Goal: Transaction & Acquisition: Book appointment/travel/reservation

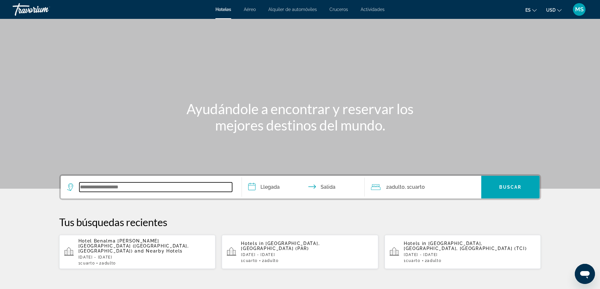
click at [124, 185] on input "Search widget" at bounding box center [155, 187] width 153 height 9
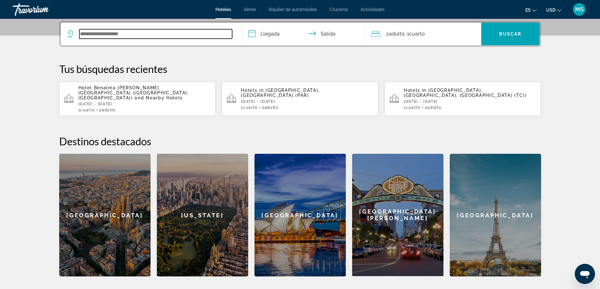
scroll to position [154, 0]
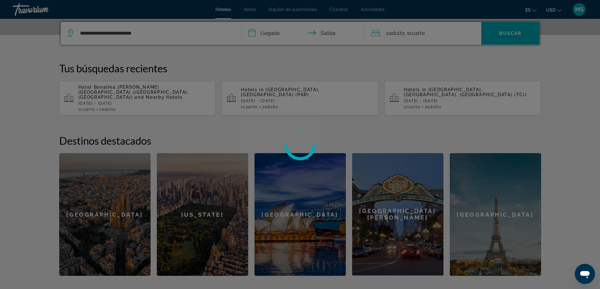
click at [266, 34] on div at bounding box center [300, 144] width 600 height 289
click at [177, 33] on div at bounding box center [300, 144] width 600 height 289
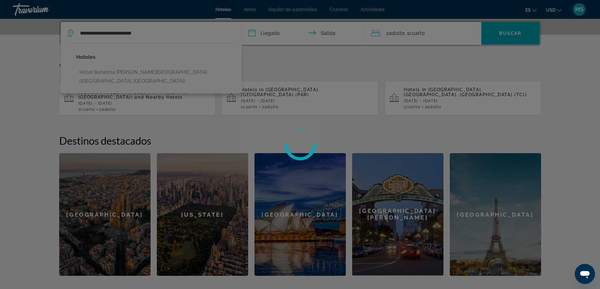
click at [145, 71] on div at bounding box center [300, 144] width 600 height 289
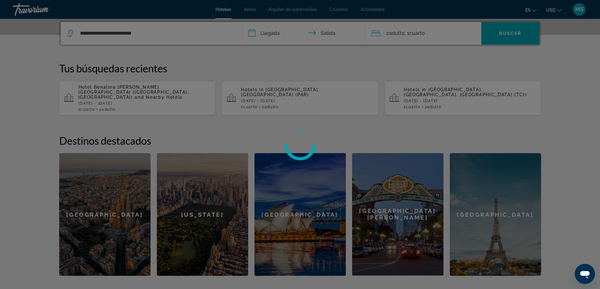
click at [143, 31] on div at bounding box center [300, 144] width 600 height 289
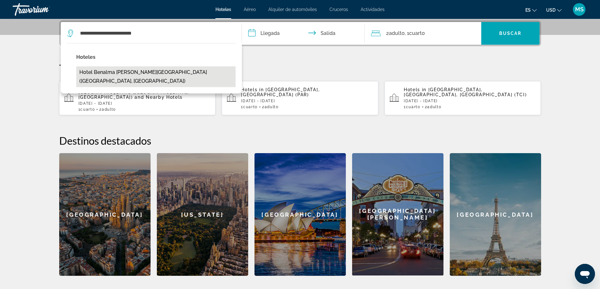
click at [130, 70] on button "Hotel Benalma [PERSON_NAME][GEOGRAPHIC_DATA] ([GEOGRAPHIC_DATA], [GEOGRAPHIC_DA…" at bounding box center [155, 76] width 159 height 21
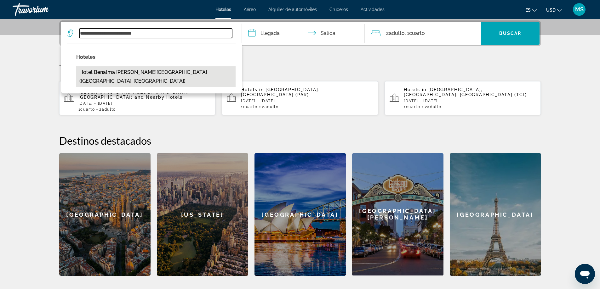
type input "**********"
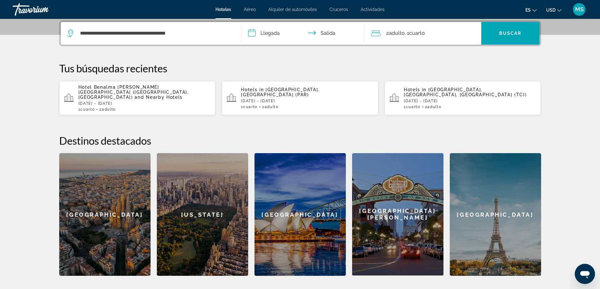
click at [266, 32] on input "**********" at bounding box center [304, 34] width 125 height 25
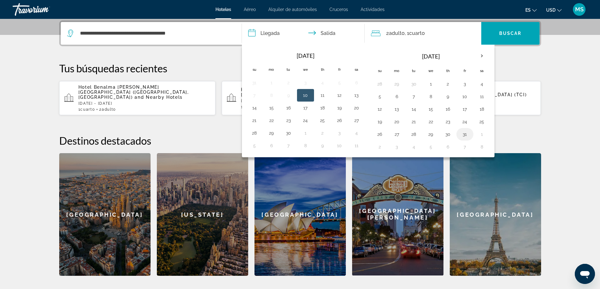
click at [463, 134] on button "31" at bounding box center [464, 134] width 10 height 9
click at [483, 52] on th "Next month" at bounding box center [481, 56] width 17 height 14
click at [380, 95] on button "2" at bounding box center [379, 96] width 10 height 9
type input "**********"
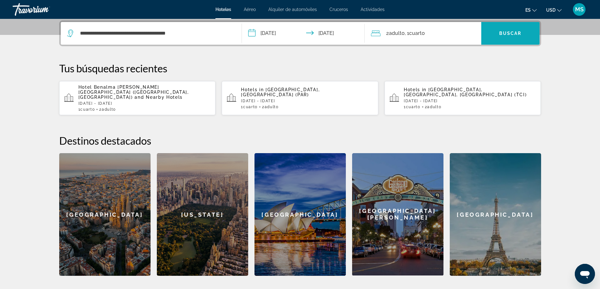
click at [520, 33] on span "Buscar" at bounding box center [510, 33] width 22 height 5
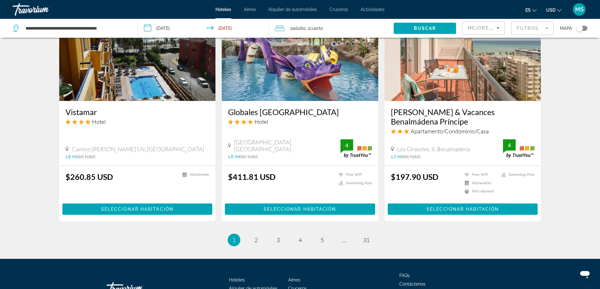
scroll to position [724, 0]
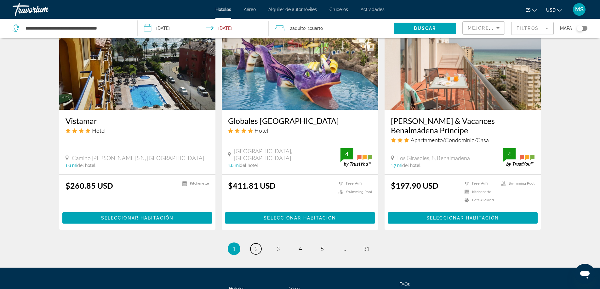
click at [257, 244] on link "page 2" at bounding box center [255, 249] width 11 height 11
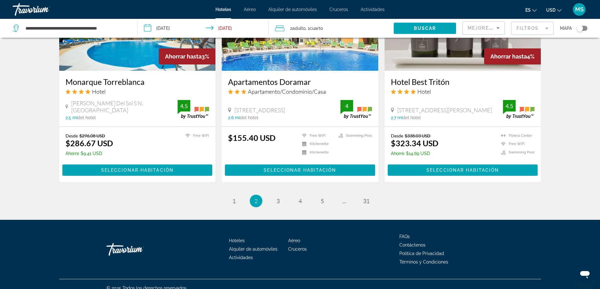
scroll to position [780, 0]
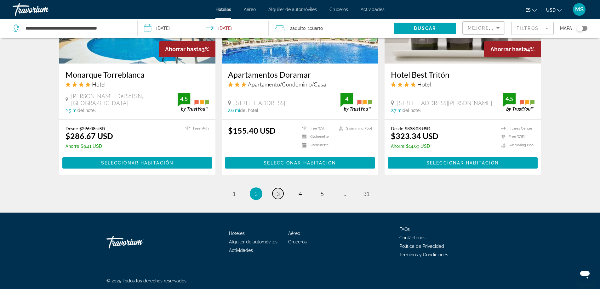
click at [279, 193] on span "3" at bounding box center [277, 193] width 3 height 7
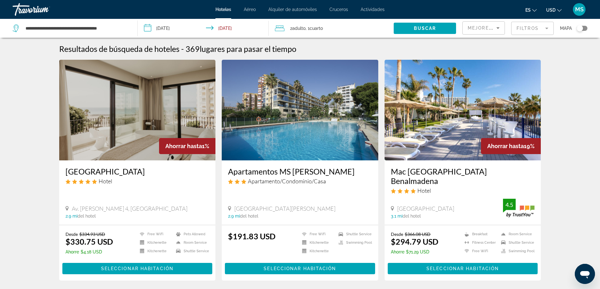
click at [546, 28] on mat-form-field "Filtros" at bounding box center [532, 28] width 42 height 13
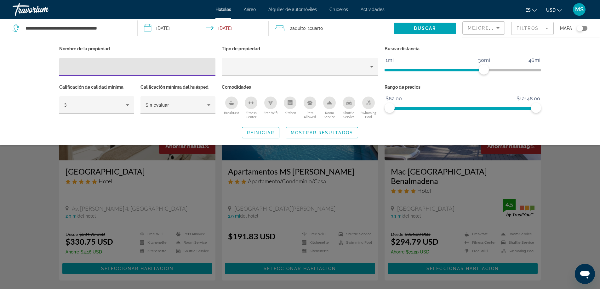
click at [433, 134] on div "Reiniciar Mostrar resultados" at bounding box center [299, 132] width 481 height 11
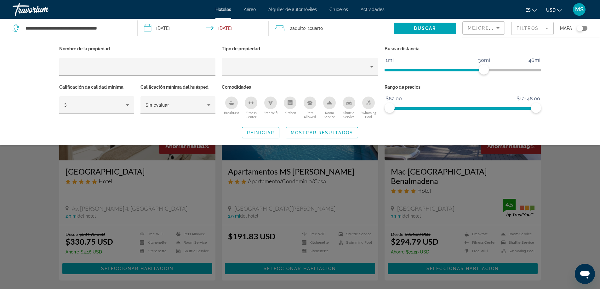
click at [505, 26] on div "Mejores descuentos Filtros Mapa" at bounding box center [524, 28] width 125 height 19
click at [499, 28] on icon "Sort by" at bounding box center [498, 28] width 8 height 8
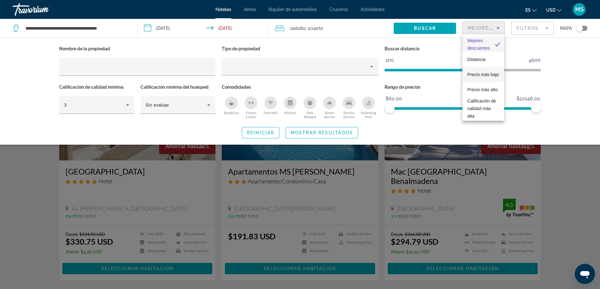
click at [482, 72] on span "Precio más bajo" at bounding box center [482, 74] width 31 height 5
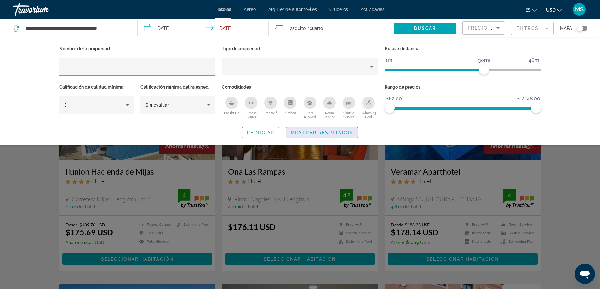
click at [318, 134] on span "Mostrar resultados" at bounding box center [321, 132] width 62 height 5
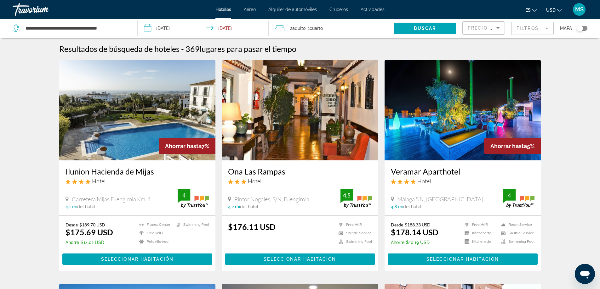
click at [586, 29] on div "Toggle map" at bounding box center [581, 28] width 11 height 5
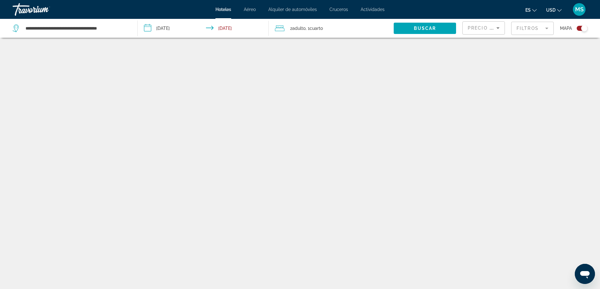
scroll to position [38, 0]
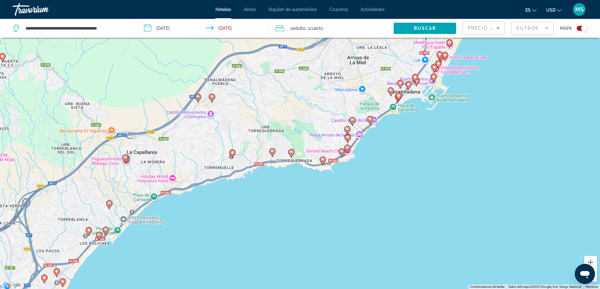
drag, startPoint x: 397, startPoint y: 124, endPoint x: 366, endPoint y: 140, distance: 34.5
click at [366, 140] on div "Para activar la función de arrastre con el teclado, pulsa Alt + Intro. Cuando h…" at bounding box center [300, 144] width 600 height 289
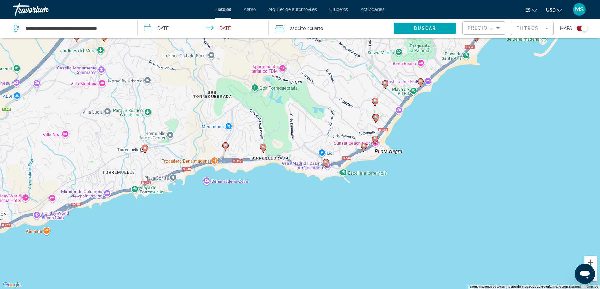
drag, startPoint x: 235, startPoint y: 168, endPoint x: 276, endPoint y: 164, distance: 41.1
click at [276, 164] on div "Para activar la función de arrastre con el teclado, pulsa Alt + Intro. Cuando h…" at bounding box center [300, 144] width 600 height 289
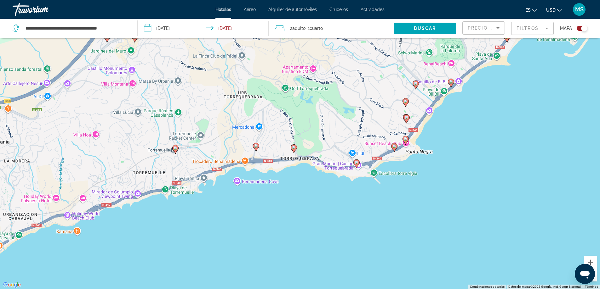
click at [256, 146] on image "Main content" at bounding box center [256, 146] width 4 height 4
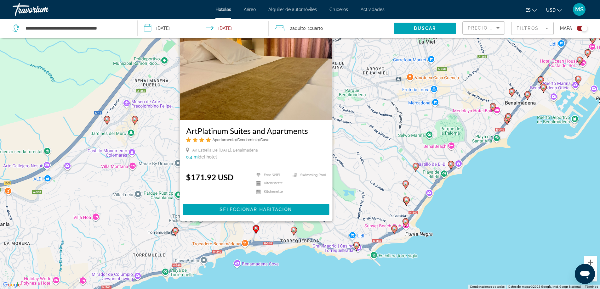
click at [294, 231] on image "Main content" at bounding box center [294, 230] width 4 height 4
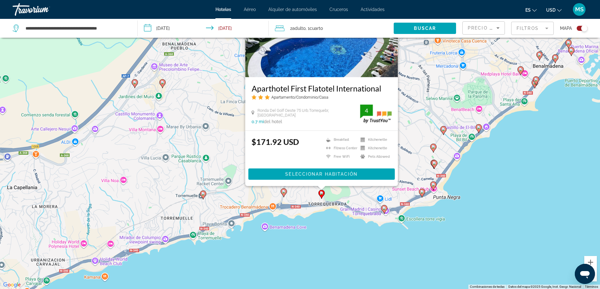
drag, startPoint x: 267, startPoint y: 253, endPoint x: 295, endPoint y: 211, distance: 51.0
click at [295, 211] on div "Para activar la función de arrastre con el teclado, pulsa Alt + Intro. Cuando h…" at bounding box center [300, 144] width 600 height 289
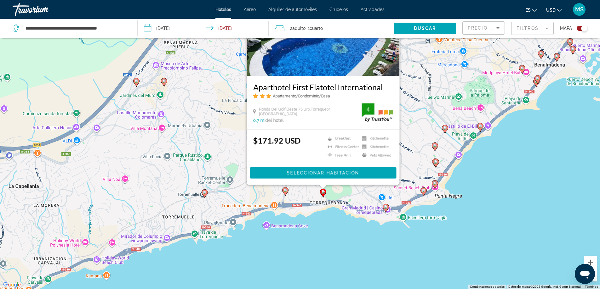
click at [206, 196] on icon "Main content" at bounding box center [204, 193] width 6 height 9
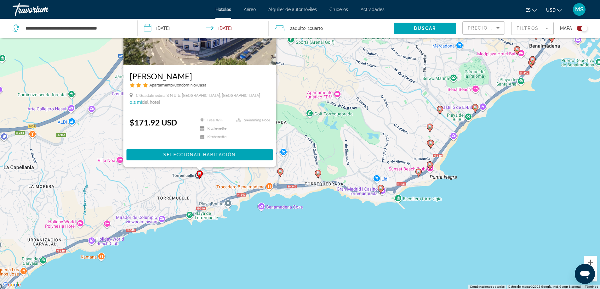
drag, startPoint x: 205, startPoint y: 265, endPoint x: 200, endPoint y: 210, distance: 55.6
click at [200, 210] on div "Para activar la función de arrastre con el teclado, pulsa Alt + Intro. Cuando h…" at bounding box center [300, 144] width 600 height 289
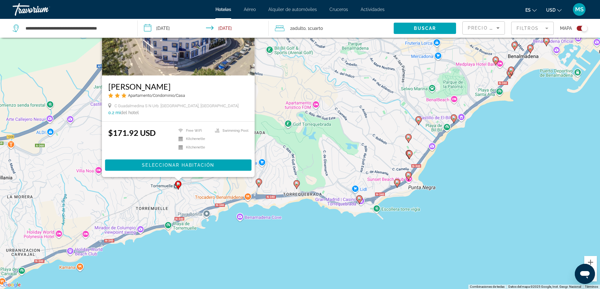
drag, startPoint x: 248, startPoint y: 217, endPoint x: 216, endPoint y: 233, distance: 35.7
click at [216, 233] on div "Para activar la función de arrastre con el teclado, pulsa Alt + Intro. Cuando h…" at bounding box center [300, 144] width 600 height 289
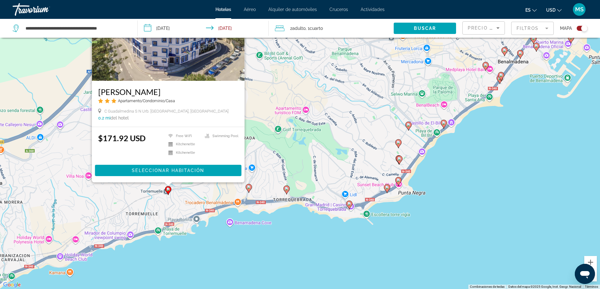
click at [348, 205] on image "Main content" at bounding box center [349, 204] width 4 height 4
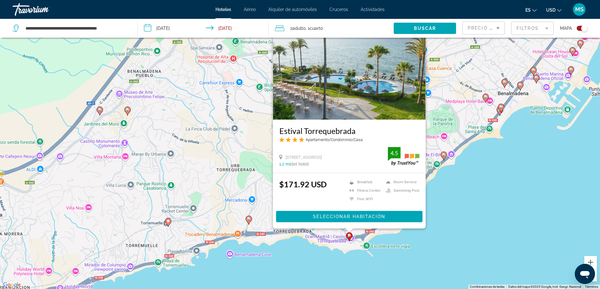
drag, startPoint x: 380, startPoint y: 228, endPoint x: 365, endPoint y: 239, distance: 18.3
click at [365, 239] on div "Para activar la función de arrastre con el teclado, pulsa Alt + Intro. Cuando h…" at bounding box center [300, 144] width 600 height 289
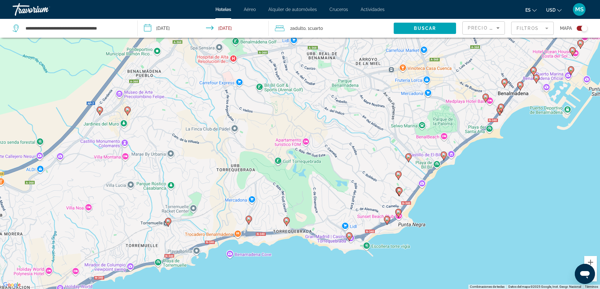
click at [389, 222] on icon "Main content" at bounding box center [387, 220] width 6 height 9
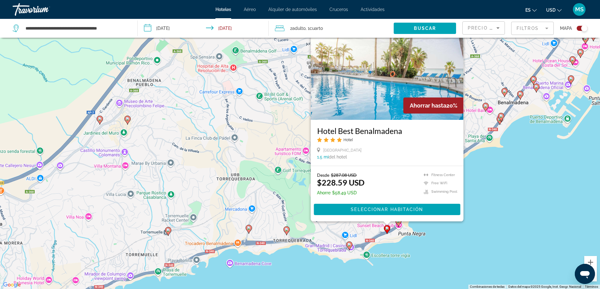
click at [407, 239] on div "Para activar la función de arrastre con el teclado, pulsa Alt + Intro. Cuando h…" at bounding box center [300, 144] width 600 height 289
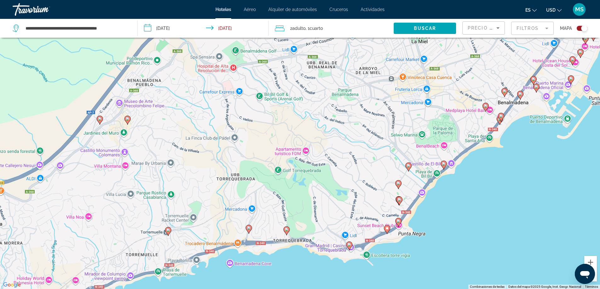
click at [397, 223] on icon "Main content" at bounding box center [398, 222] width 6 height 8
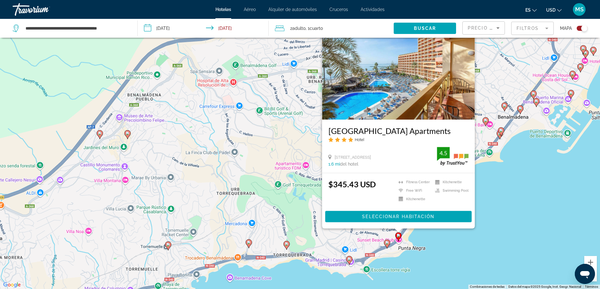
click at [421, 237] on div "Para activar la función de arrastre con el teclado, pulsa Alt + Intro. Cuando h…" at bounding box center [300, 144] width 600 height 289
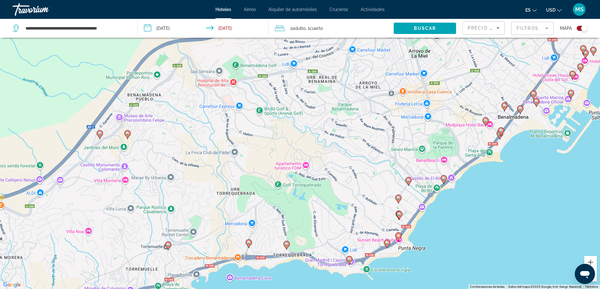
click at [399, 217] on icon "Main content" at bounding box center [399, 215] width 6 height 8
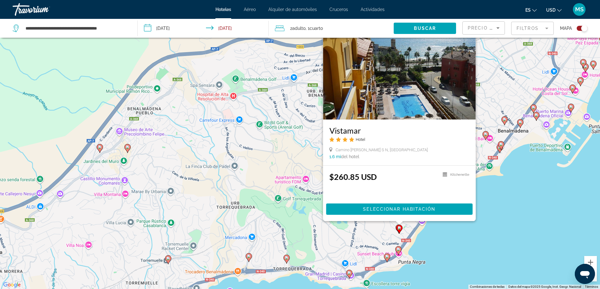
click at [451, 249] on div "Para activar la función de arrastre con el teclado, pulsa Alt + Intro. Cuando h…" at bounding box center [300, 144] width 600 height 289
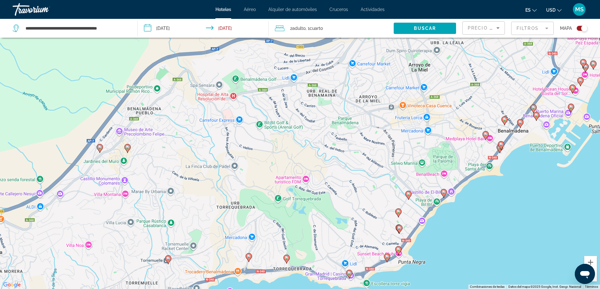
click at [399, 214] on icon "Main content" at bounding box center [398, 213] width 6 height 8
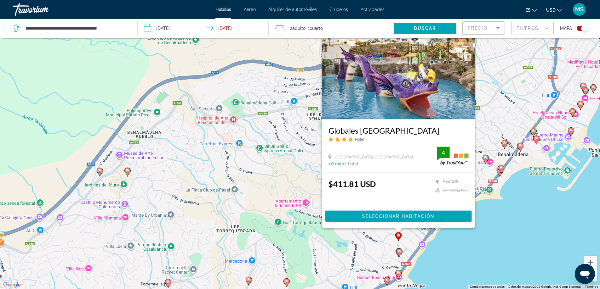
click at [452, 247] on div "Para activar la función de arrastre con el teclado, pulsa Alt + Intro. Cuando h…" at bounding box center [300, 144] width 600 height 289
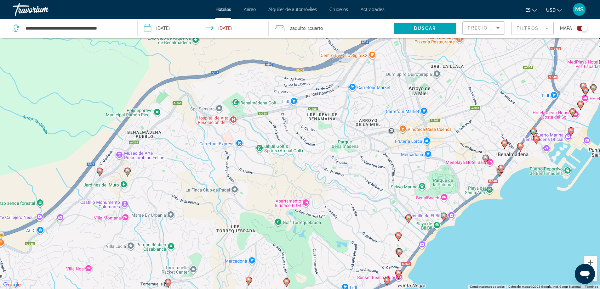
click at [444, 219] on icon "Main content" at bounding box center [443, 217] width 6 height 8
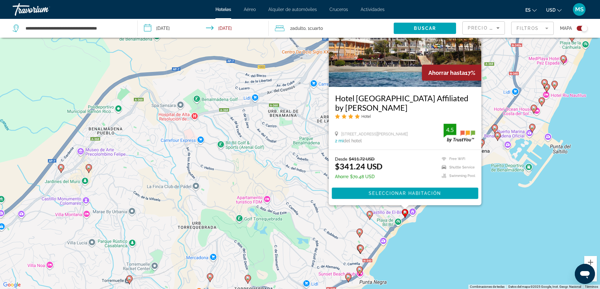
drag, startPoint x: 488, startPoint y: 249, endPoint x: 448, endPoint y: 226, distance: 46.4
click at [448, 225] on div "Para activar la función de arrastre con el teclado, pulsa Alt + Intro. Cuando h…" at bounding box center [300, 144] width 600 height 289
click at [370, 215] on image "Main content" at bounding box center [369, 214] width 4 height 4
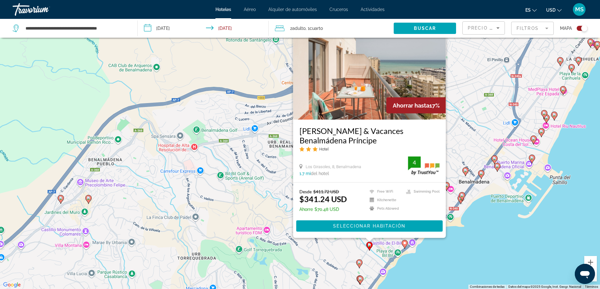
click at [472, 249] on div "Para activar la función de arrastre con el teclado, pulsa Alt + Intro. Cuando h…" at bounding box center [300, 144] width 600 height 289
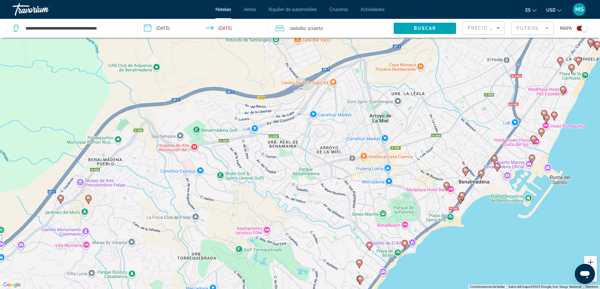
click at [462, 196] on image "Main content" at bounding box center [462, 196] width 4 height 4
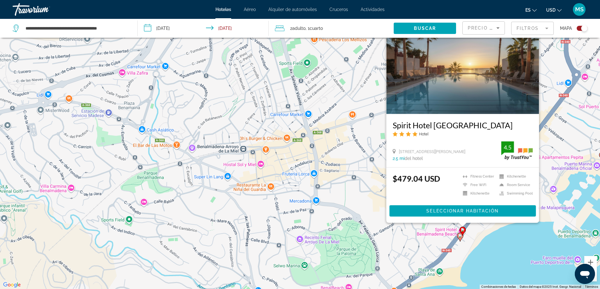
click at [459, 241] on icon "Main content" at bounding box center [460, 237] width 6 height 9
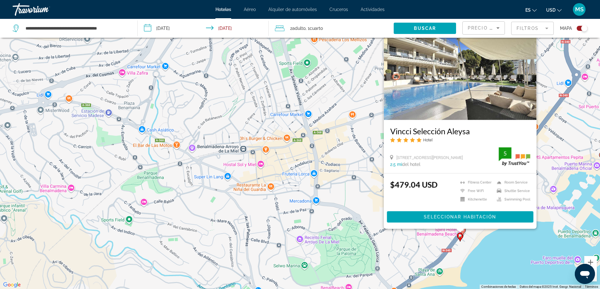
click at [510, 259] on div "Para activar la función de arrastre con el teclado, pulsa Alt + Intro. Cuando h…" at bounding box center [300, 144] width 600 height 289
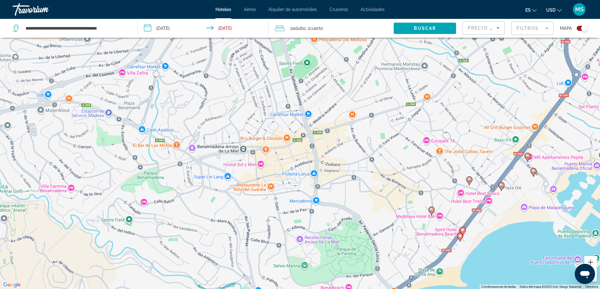
click at [503, 187] on icon "Main content" at bounding box center [501, 186] width 6 height 8
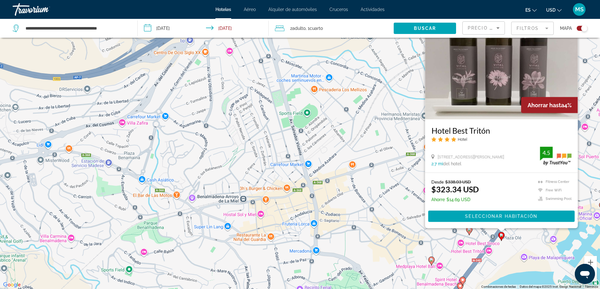
click at [540, 240] on div "Para activar la función de arrastre con el teclado, pulsa Alt + Intro. Cuando h…" at bounding box center [300, 144] width 600 height 289
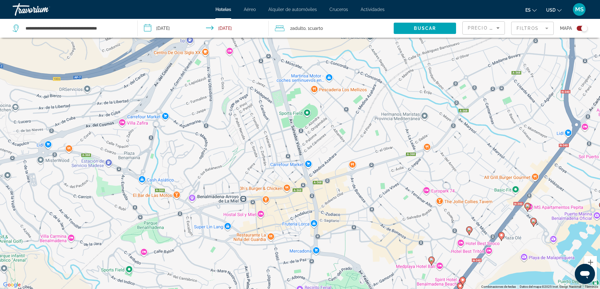
click at [533, 223] on icon "Main content" at bounding box center [533, 222] width 6 height 8
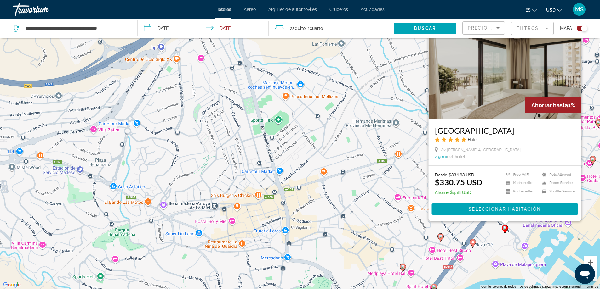
click at [505, 255] on div "Para activar la función de arrastre con el teclado, pulsa Alt + Intro. Cuando h…" at bounding box center [300, 144] width 600 height 289
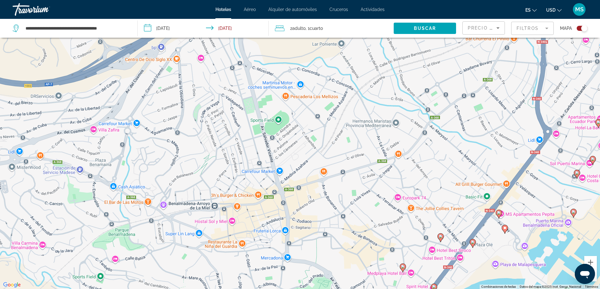
click at [499, 217] on icon "Main content" at bounding box center [498, 214] width 6 height 8
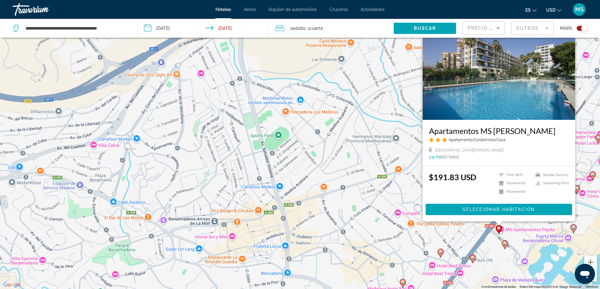
click at [505, 271] on div "Para activar la función de arrastre con el teclado, pulsa Alt + Intro. Cuando h…" at bounding box center [300, 144] width 600 height 289
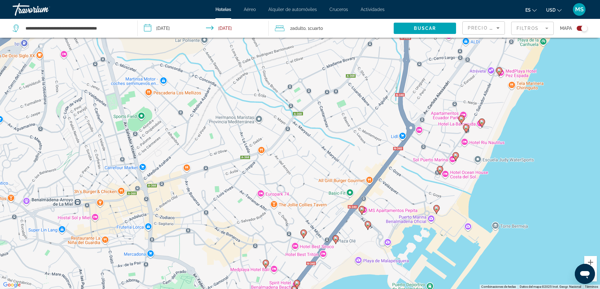
drag, startPoint x: 547, startPoint y: 224, endPoint x: 409, endPoint y: 205, distance: 139.2
click at [409, 205] on div "Para activar la función de arrastre con el teclado, pulsa Alt + Intro. Cuando h…" at bounding box center [300, 144] width 600 height 289
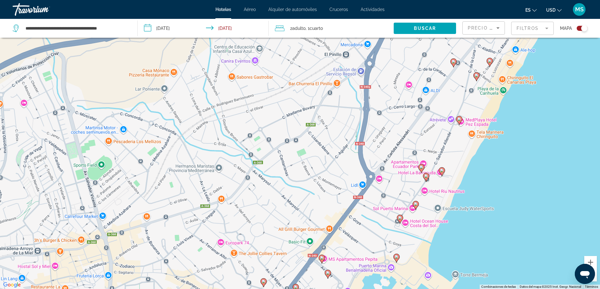
drag, startPoint x: 512, startPoint y: 128, endPoint x: 472, endPoint y: 177, distance: 63.7
click at [472, 177] on div "Para activar la función de arrastre con el teclado, pulsa Alt + Intro. Cuando h…" at bounding box center [300, 144] width 600 height 289
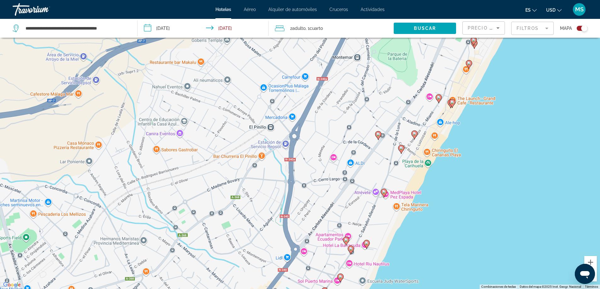
drag, startPoint x: 534, startPoint y: 88, endPoint x: 459, endPoint y: 161, distance: 105.0
click at [459, 161] on div "Para activar la función de arrastre con el teclado, pulsa Alt + Intro. Cuando h…" at bounding box center [300, 144] width 600 height 289
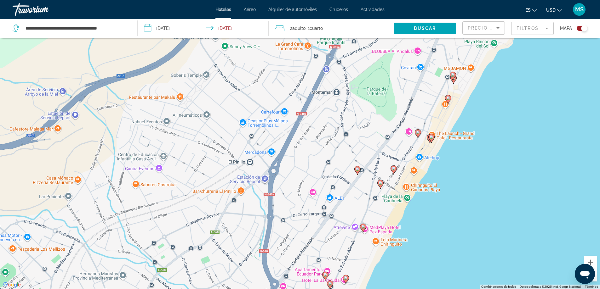
drag, startPoint x: 488, startPoint y: 111, endPoint x: 465, endPoint y: 146, distance: 41.4
click at [465, 146] on div "Para activar la función de arrastre con el teclado, pulsa Alt + Intro. Cuando h…" at bounding box center [300, 144] width 600 height 289
click at [431, 138] on image "Main content" at bounding box center [431, 137] width 4 height 4
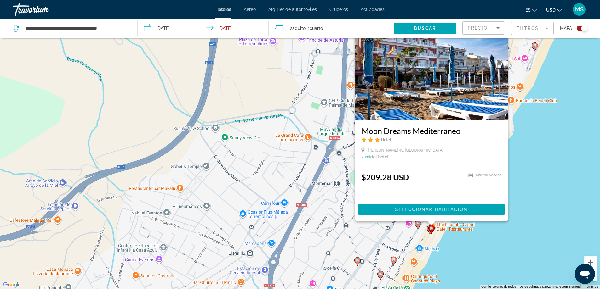
click at [566, 173] on div "Para activar la función de arrastre con el teclado, pulsa Alt + Intro. Cuando h…" at bounding box center [300, 144] width 600 height 289
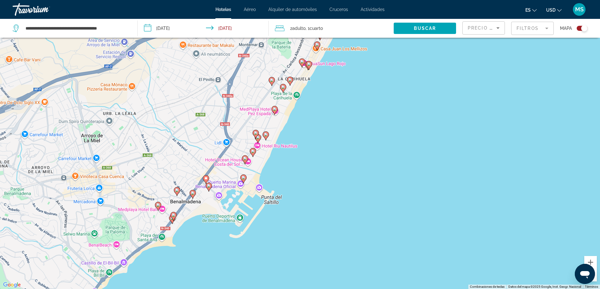
drag, startPoint x: 297, startPoint y: 226, endPoint x: 240, endPoint y: 97, distance: 141.2
click at [240, 97] on div "Para activar la función de arrastre con el teclado, pulsa Alt + Intro. Cuando h…" at bounding box center [300, 144] width 600 height 289
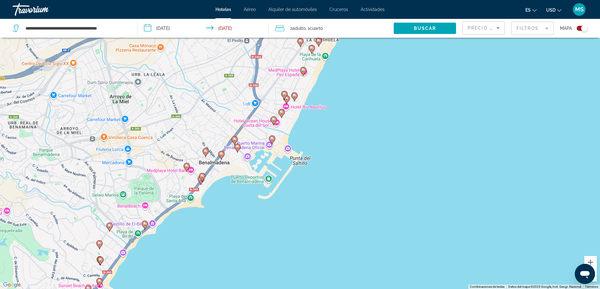
drag, startPoint x: 208, startPoint y: 170, endPoint x: 292, endPoint y: 75, distance: 127.1
click at [292, 75] on div "Para activar la función de arrastre con el teclado, pulsa Alt + Intro. Cuando h…" at bounding box center [300, 144] width 600 height 289
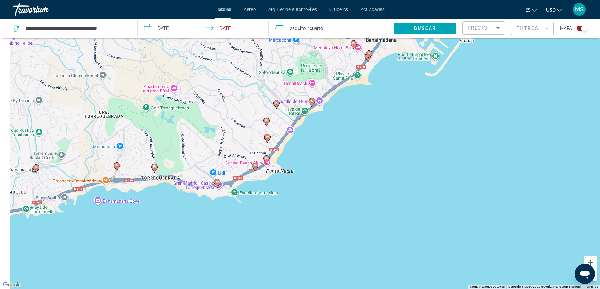
drag, startPoint x: 223, startPoint y: 164, endPoint x: 343, endPoint y: 125, distance: 126.5
click at [344, 121] on div "Para activar la función de arrastre con el teclado, pulsa Alt + Intro. Cuando h…" at bounding box center [300, 144] width 600 height 289
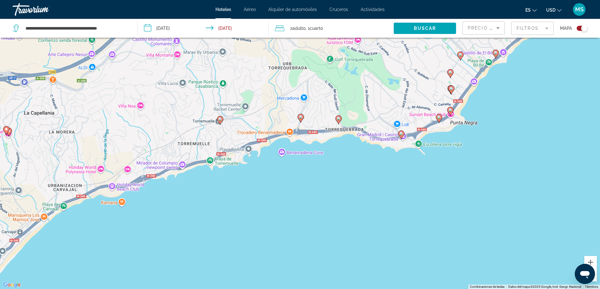
drag, startPoint x: 261, startPoint y: 160, endPoint x: 265, endPoint y: 159, distance: 4.4
click at [265, 159] on div "Para activar la función de arrastre con el teclado, pulsa Alt + Intro. Cuando h…" at bounding box center [300, 144] width 600 height 289
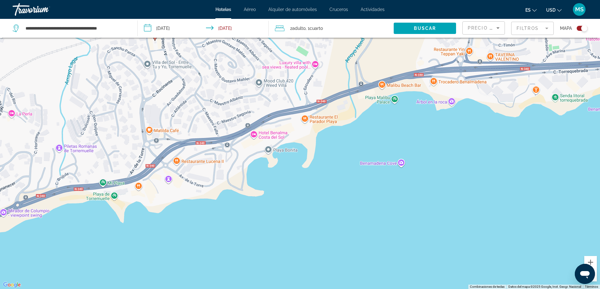
click at [269, 151] on div "Para activar la función de arrastre con el teclado, pulsa Alt + Intro. Cuando h…" at bounding box center [300, 144] width 600 height 289
click at [328, 177] on div "Para activar la función de arrastre con el teclado, pulsa Alt + Intro. Cuando h…" at bounding box center [300, 144] width 600 height 289
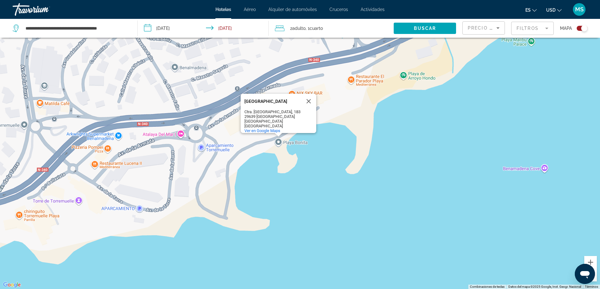
click at [180, 135] on div "Para activar la función de arrastre con el teclado, pulsa Alt + Intro. Cuando h…" at bounding box center [300, 144] width 600 height 289
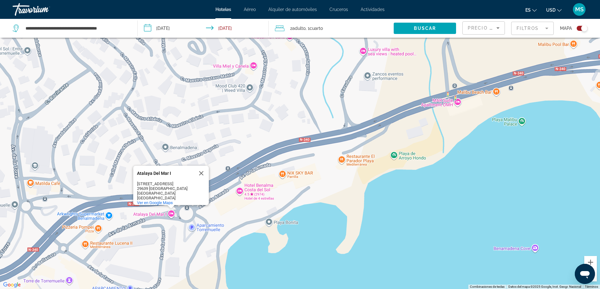
drag, startPoint x: 249, startPoint y: 129, endPoint x: 239, endPoint y: 210, distance: 81.1
click at [239, 210] on div "Para activar la función de arrastre con el teclado, pulsa Alt + Intro. Cuando h…" at bounding box center [300, 144] width 600 height 289
click at [240, 192] on div "Para activar la función de arrastre con el teclado, pulsa Alt + Intro. Cuando h…" at bounding box center [300, 144] width 600 height 289
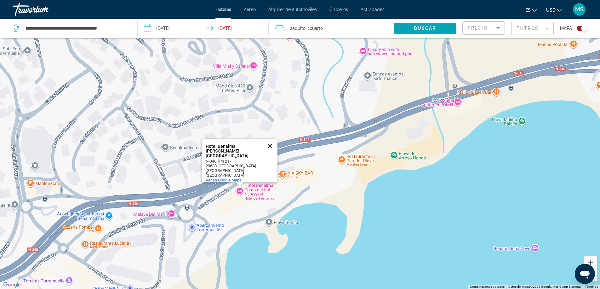
click at [269, 146] on button "Cerrar" at bounding box center [269, 146] width 15 height 15
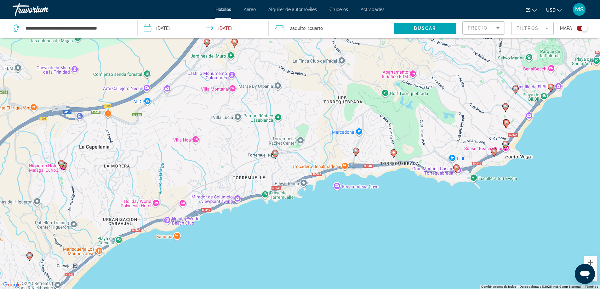
click at [274, 152] on image "Main content" at bounding box center [275, 153] width 4 height 4
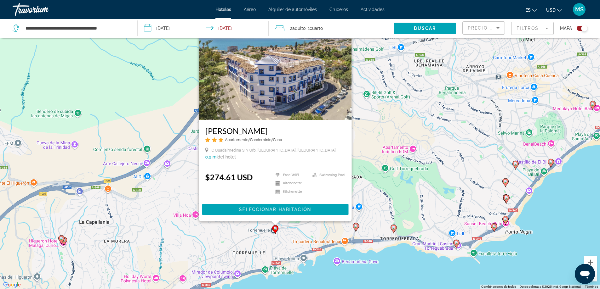
click at [356, 228] on icon "Main content" at bounding box center [355, 227] width 6 height 8
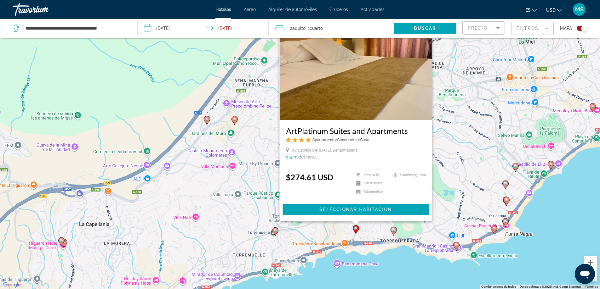
click at [394, 269] on div "Para activar la función de arrastre con el teclado, pulsa Alt + Intro. Cuando h…" at bounding box center [300, 144] width 600 height 289
